Goal: Find specific page/section: Find specific page/section

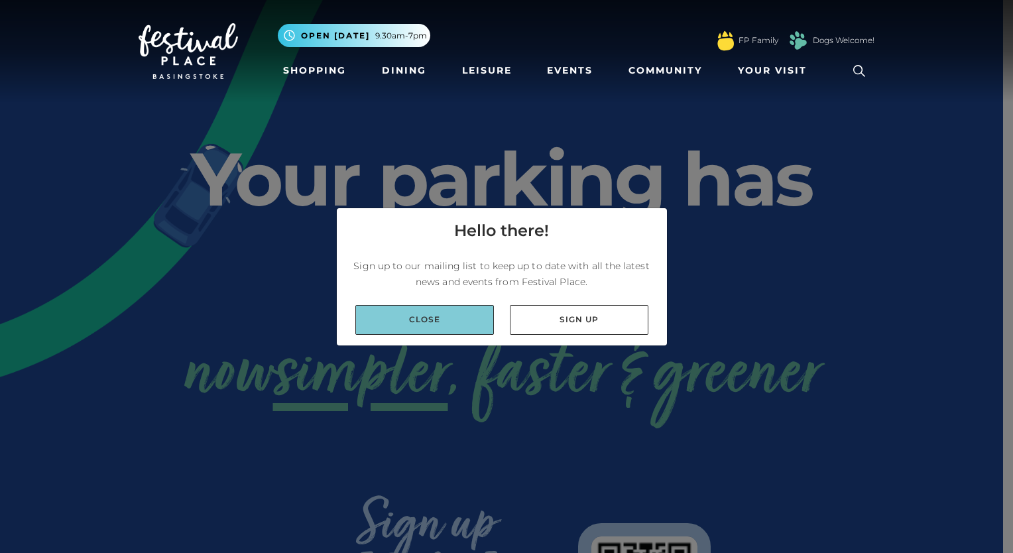
click at [430, 314] on link "Close" at bounding box center [424, 320] width 139 height 30
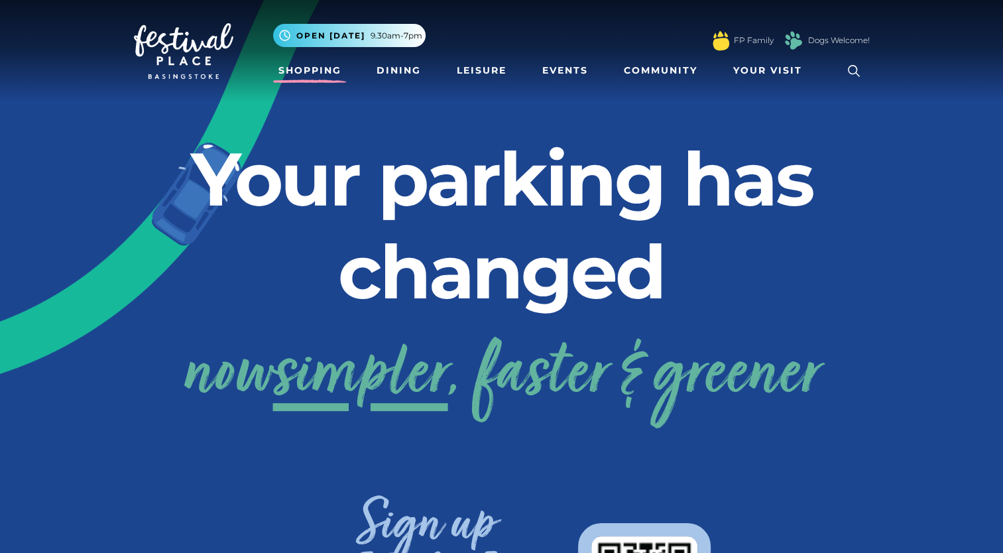
click at [321, 62] on link "Shopping" at bounding box center [310, 70] width 74 height 25
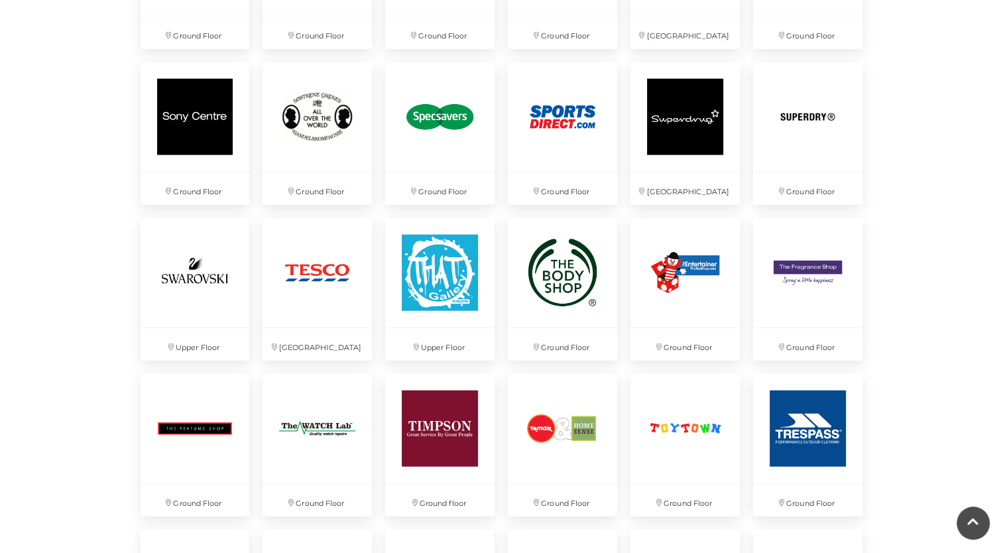
scroll to position [3111, 0]
